Goal: Task Accomplishment & Management: Manage account settings

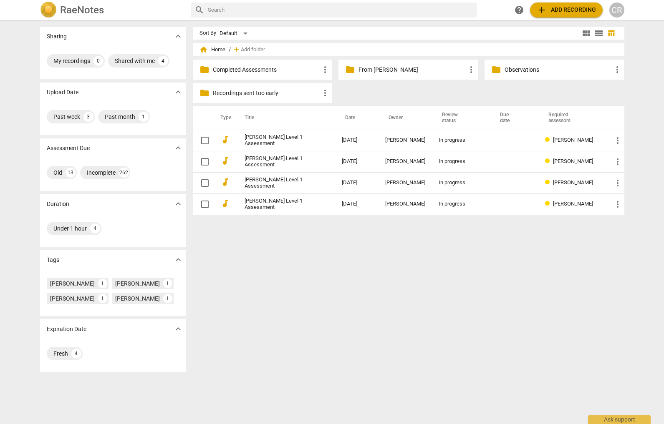
click at [618, 10] on div "CR" at bounding box center [616, 10] width 15 height 15
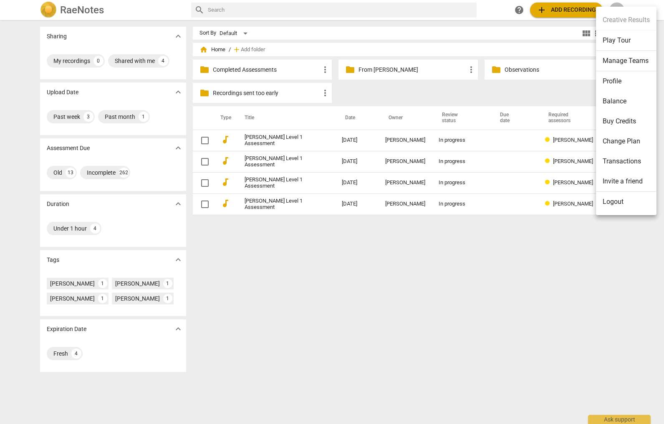
click at [618, 59] on li "Manage Teams" at bounding box center [626, 61] width 60 height 20
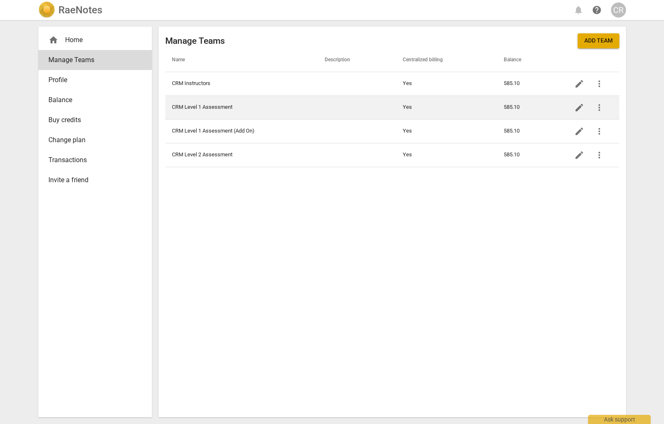
click at [212, 103] on td "CRM Level 1 Assessment" at bounding box center [241, 108] width 153 height 24
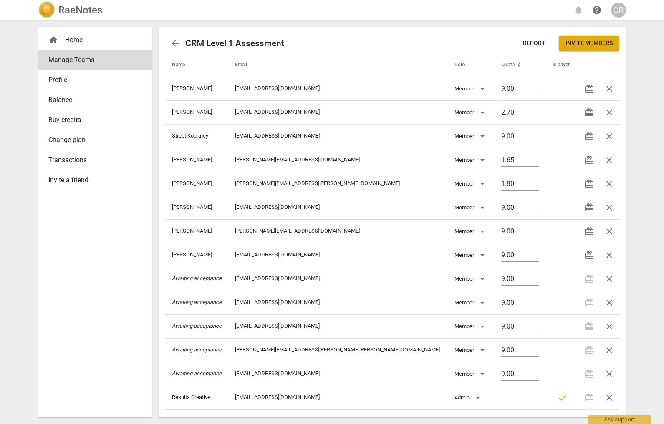
click at [598, 46] on span "Invite members" at bounding box center [588, 43] width 47 height 8
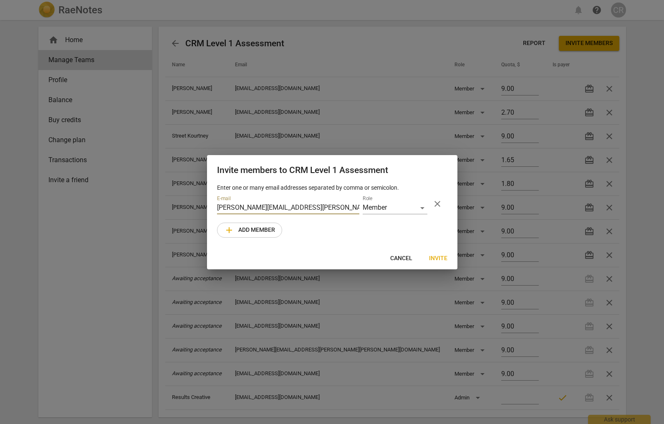
type input "margaret.choong.lee@gmail.com"
click at [435, 257] on span "Invite" at bounding box center [438, 258] width 18 height 8
